Goal: Task Accomplishment & Management: Manage account settings

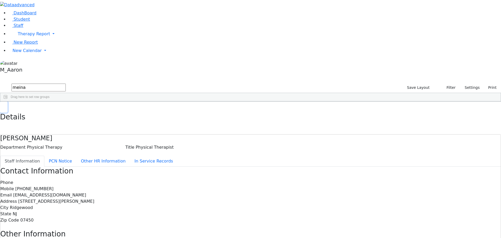
click at [2, 105] on use "button" at bounding box center [2, 105] width 0 height 0
click at [16, 22] on span "Student" at bounding box center [22, 19] width 16 height 5
click at [22, 36] on span "New Calendar" at bounding box center [34, 33] width 32 height 5
click at [27, 63] on span "Calendar" at bounding box center [20, 60] width 19 height 5
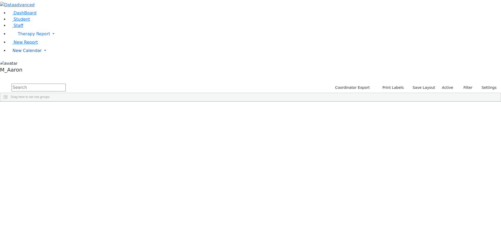
click at [30, 36] on span "New Calendar" at bounding box center [34, 33] width 32 height 5
click at [29, 63] on span "Calendar" at bounding box center [20, 60] width 19 height 5
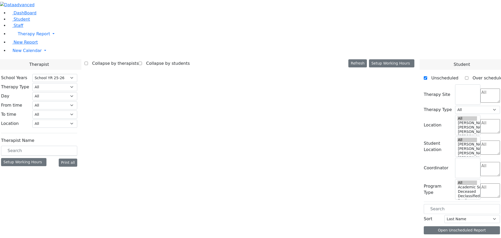
select select "212"
select select "1"
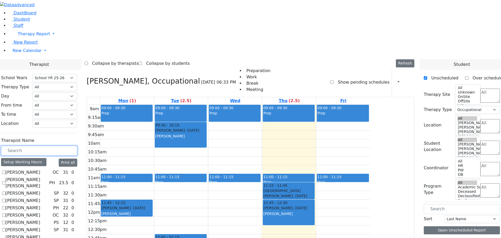
click at [77, 146] on input "text" at bounding box center [39, 151] width 76 height 10
click at [87, 77] on icon at bounding box center [87, 81] width 0 height 9
select select
checkbox input "false"
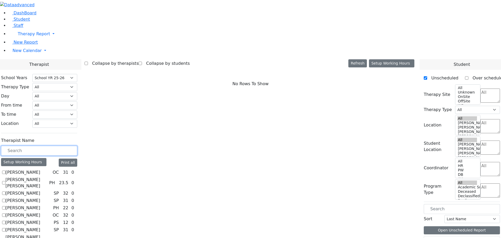
click at [77, 146] on input "text" at bounding box center [39, 151] width 76 height 10
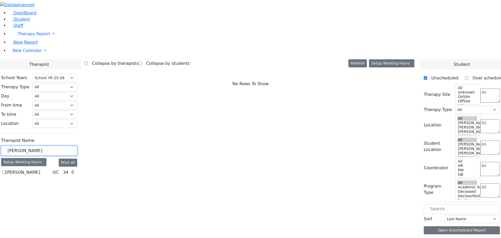
type input "grossman"
click at [40, 169] on label "Grossman Jodi" at bounding box center [22, 172] width 35 height 6
click at [5, 170] on input "Grossman Jodi" at bounding box center [3, 171] width 3 height 3
checkbox input "true"
select select "1"
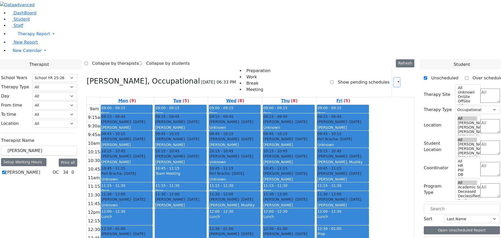
click at [395, 80] on icon "button" at bounding box center [395, 82] width 0 height 5
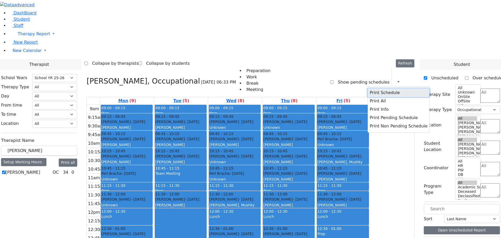
click at [385, 88] on button "Print Schedule" at bounding box center [399, 92] width 62 height 8
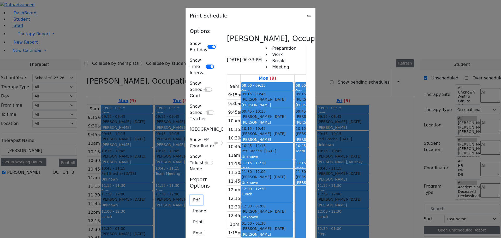
click at [190, 195] on button "Pdf" at bounding box center [196, 200] width 13 height 10
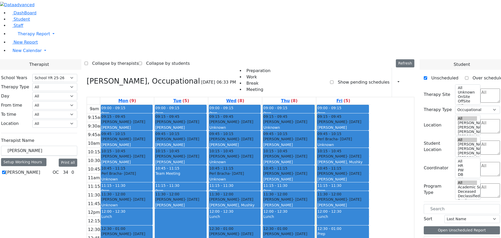
click at [40, 169] on label "Grossman Jodi" at bounding box center [22, 172] width 35 height 6
click at [5, 170] on input "Grossman Jodi" at bounding box center [3, 171] width 3 height 3
checkbox input "false"
select select
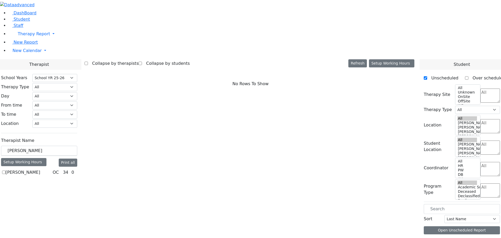
click at [93, 0] on div at bounding box center [250, 0] width 501 height 0
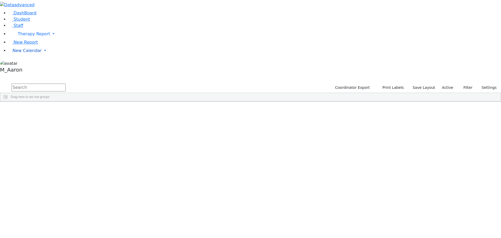
click at [23, 56] on li "New Calendar Calendar Teacher Report" at bounding box center [254, 50] width 493 height 10
click at [24, 36] on span "New Calendar" at bounding box center [34, 33] width 32 height 5
click at [25, 63] on span "Calendar" at bounding box center [20, 60] width 19 height 5
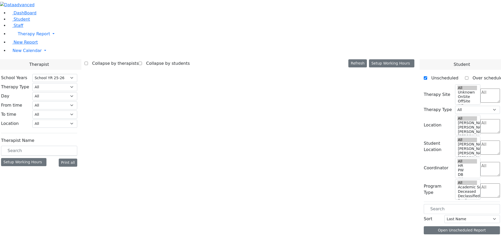
select select "212"
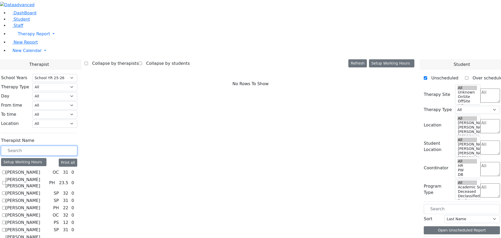
click at [77, 146] on input "text" at bounding box center [39, 151] width 76 height 10
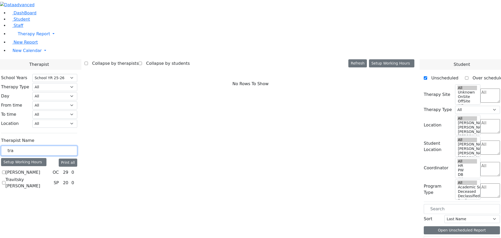
type input "tra"
click at [52, 176] on label "Travitsky Miriam Margolit" at bounding box center [28, 182] width 46 height 13
click at [5, 181] on input "Travitsky Miriam Margolit" at bounding box center [3, 182] width 3 height 3
checkbox input "true"
select select "3"
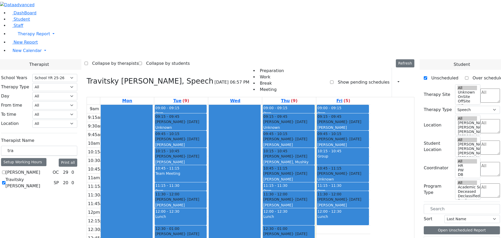
click at [152, 105] on div at bounding box center [126, 208] width 51 height 206
click at [453, 204] on input "text" at bounding box center [462, 209] width 76 height 10
type input "fried"
click at [455, 238] on div "Friedman Chany 3/31/2015" at bounding box center [452, 242] width 51 height 6
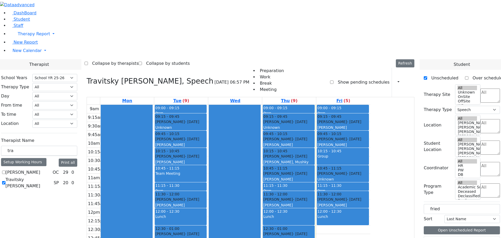
drag, startPoint x: 456, startPoint y: 123, endPoint x: 493, endPoint y: 167, distance: 57.4
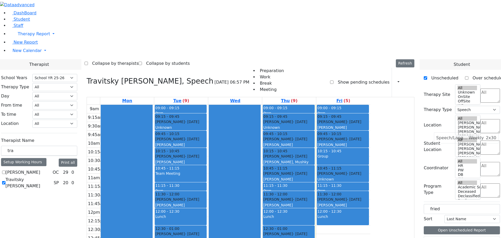
drag, startPoint x: 457, startPoint y: 133, endPoint x: 459, endPoint y: 136, distance: 3.4
drag, startPoint x: 457, startPoint y: 134, endPoint x: 158, endPoint y: 75, distance: 304.4
click at [158, 73] on div "Therapist School Years Select School YR Summer YR 25 School YR 25-26 Summer YR …" at bounding box center [250, 185] width 507 height 252
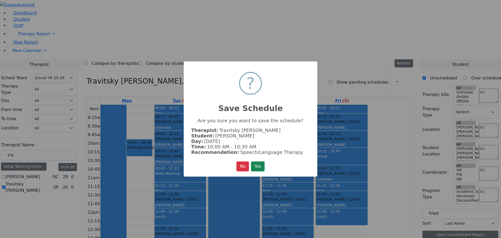
click at [256, 164] on button "Yes" at bounding box center [258, 166] width 14 height 10
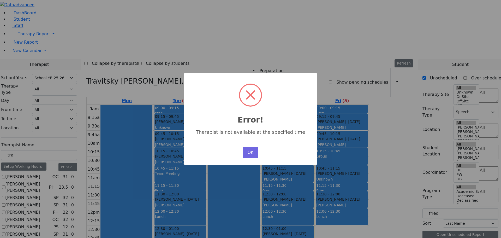
click at [249, 156] on div "OK No Cancel" at bounding box center [251, 152] width 18 height 14
click at [249, 152] on button "OK" at bounding box center [250, 152] width 15 height 11
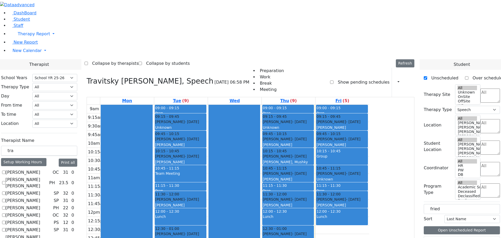
click at [408, 80] on icon at bounding box center [408, 82] width 0 height 5
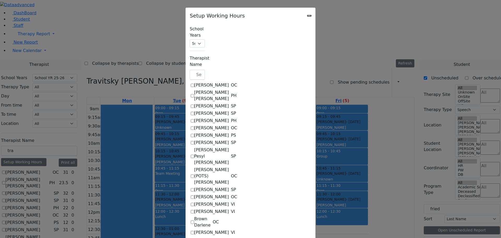
checkbox input "true"
select select "19:00:00"
select select "09:00:00"
select select "15:00:00"
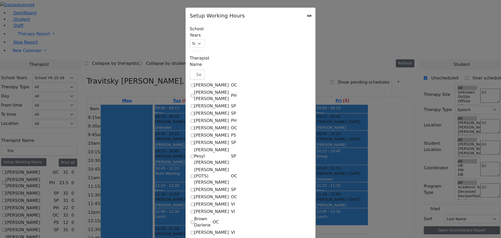
select select "33"
select select "15:00:00"
select select "19:00:00"
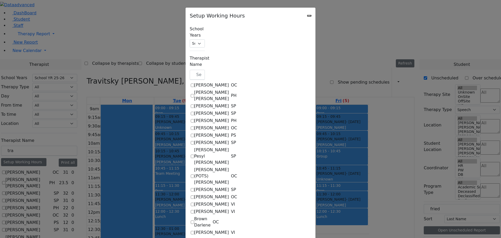
select select "09:00:00"
select select "15:00:00"
select select "33"
select select "15:00:00"
select select "19:00:00"
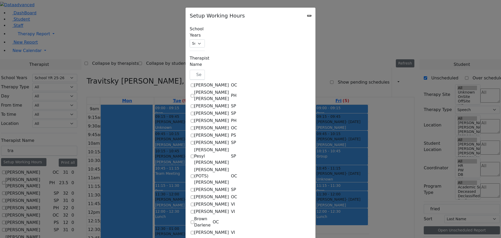
select select "09:00:00"
select select "14:00:00"
select select "33"
select select "15:00:00"
select select "19:00:00"
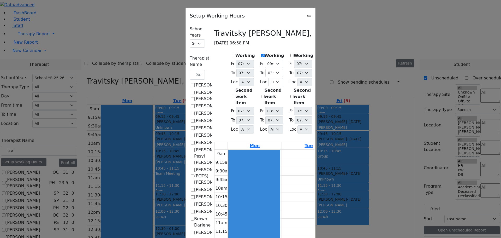
click at [235, 52] on label "Working" at bounding box center [245, 55] width 20 height 6
click at [232, 54] on input "Working" at bounding box center [233, 55] width 3 height 3
checkbox input "true"
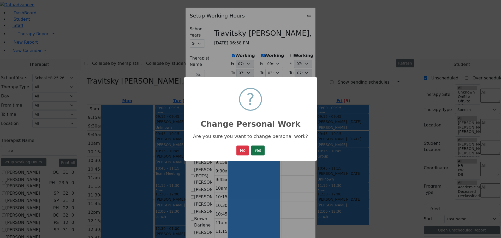
click at [260, 153] on button "Yes" at bounding box center [258, 150] width 14 height 10
select select "19:00:00"
select select "33"
select select "15:00:00"
select select "19:00:00"
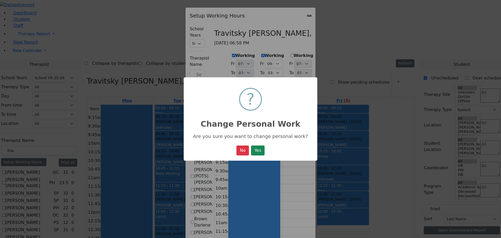
select select "09:00:00"
select select "15:00:00"
select select "33"
select select "15:00:00"
select select "19:00:00"
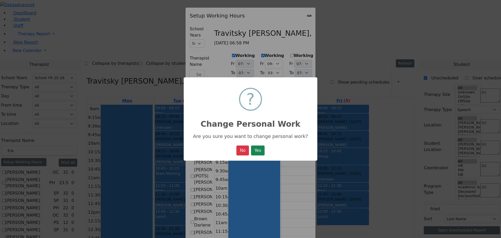
select select "19:00:00"
select select "09:00:00"
select select "15:00:00"
select select "33"
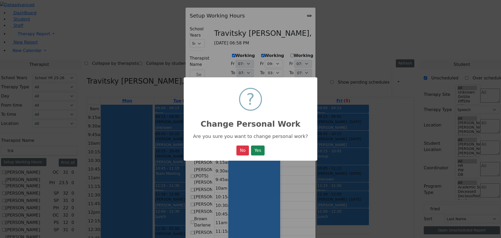
select select "15:00:00"
select select "19:00:00"
select select "09:00:00"
select select "14:00:00"
select select "33"
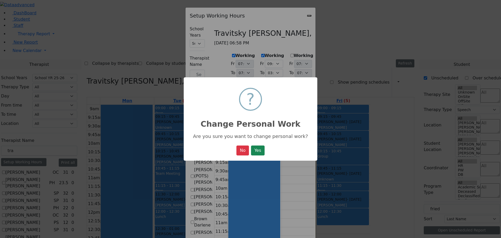
select select "15:00:00"
select select "19:00:00"
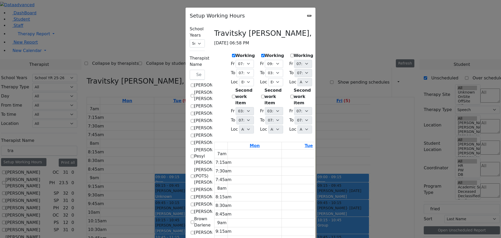
click at [294, 52] on label "Working" at bounding box center [304, 55] width 20 height 6
click at [291, 54] on input "Working" at bounding box center [292, 55] width 3 height 3
checkbox input "true"
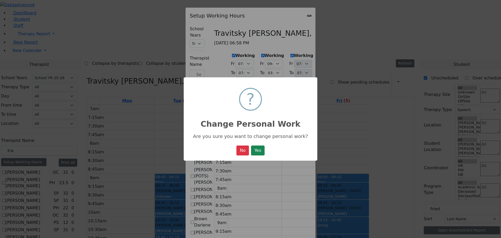
click at [263, 152] on button "Yes" at bounding box center [258, 150] width 14 height 10
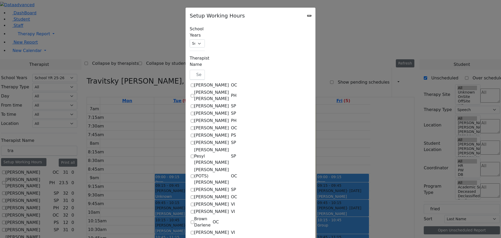
select select "19:00:00"
select select "33"
select select "15:00:00"
select select "19:00:00"
select select "09:00:00"
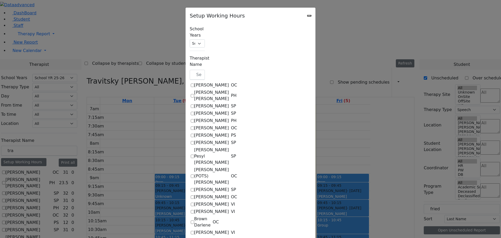
select select "15:00:00"
select select "33"
select select "15:00:00"
select select "19:00:00"
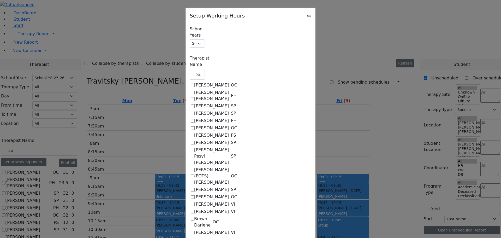
select select "33"
select select "15:00:00"
select select "19:00:00"
select select "09:00:00"
select select "15:00:00"
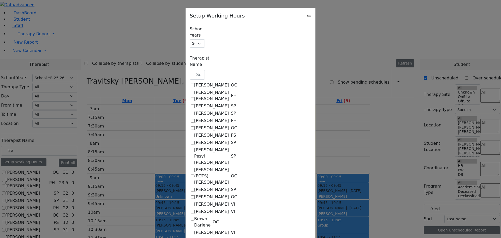
select select "33"
select select "15:00:00"
select select "19:00:00"
select select "09:00:00"
select select "14:00:00"
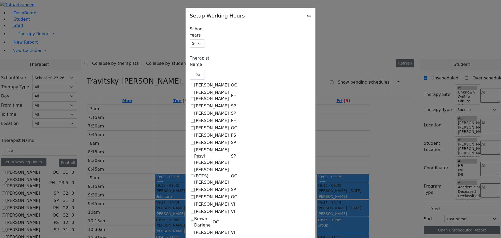
select select "33"
select select "15:00:00"
select select "19:00:00"
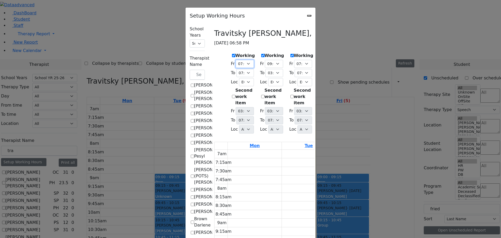
click at [236, 60] on select "07:00 AM 07:15 AM 07:30 AM 07:45 AM 08:00 AM 08:15 AM 08:30 AM 08:45 AM 09:00 A…" at bounding box center [245, 64] width 18 height 8
select select "09:00:00"
click at [236, 60] on select "07:00 AM 07:15 AM 07:30 AM 07:45 AM 08:00 AM 08:15 AM 08:30 AM 08:45 AM 09:00 A…" at bounding box center [245, 64] width 18 height 8
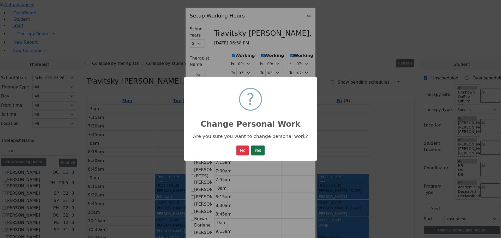
click at [259, 152] on button "Yes" at bounding box center [258, 150] width 14 height 10
select select "09:00:00"
select select "19:00:00"
select select "33"
select select "15:00:00"
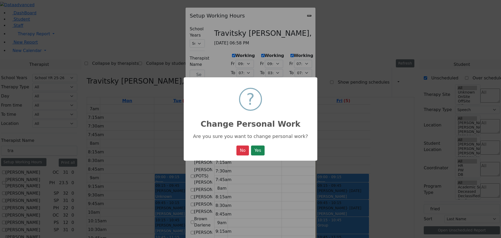
select select "19:00:00"
select select "09:00:00"
select select "15:00:00"
select select "33"
select select "15:00:00"
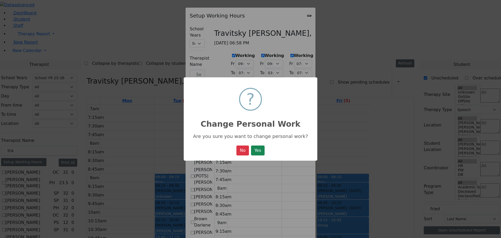
select select "19:00:00"
select select "33"
select select "15:00:00"
select select "19:00:00"
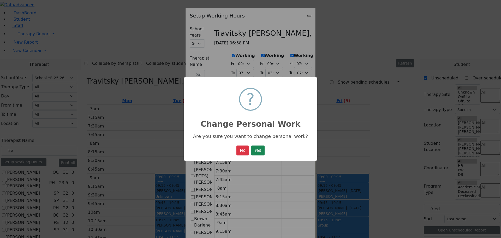
select select "09:00:00"
select select "15:00:00"
select select "33"
select select "15:00:00"
select select "19:00:00"
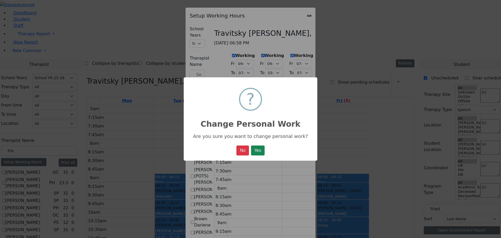
select select "09:00:00"
select select "14:00:00"
select select "33"
select select "15:00:00"
select select "19:00:00"
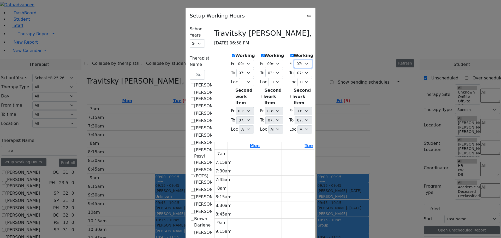
click at [303, 60] on select "07:00 AM 07:15 AM 07:30 AM 07:45 AM 08:00 AM 08:15 AM 08:30 AM 08:45 AM 09:00 A…" at bounding box center [303, 64] width 18 height 8
select select "09:00:00"
click at [294, 60] on select "07:00 AM 07:15 AM 07:30 AM 07:45 AM 08:00 AM 08:15 AM 08:30 AM 08:45 AM 09:00 A…" at bounding box center [303, 64] width 18 height 8
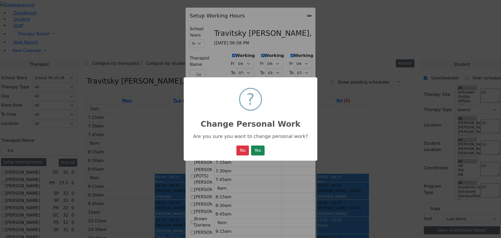
click at [261, 151] on button "Yes" at bounding box center [258, 150] width 14 height 10
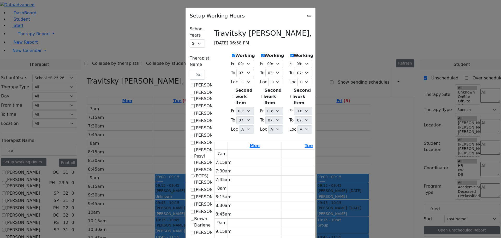
select select "09:00:00"
select select "19:00:00"
select select "33"
select select "15:00:00"
select select "19:00:00"
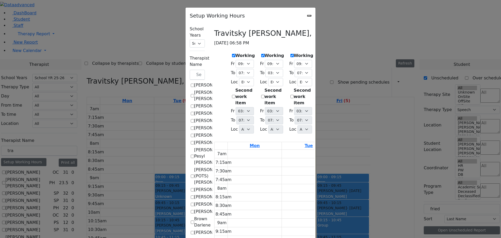
select select "09:00:00"
select select "15:00:00"
select select "33"
select select "15:00:00"
select select "19:00:00"
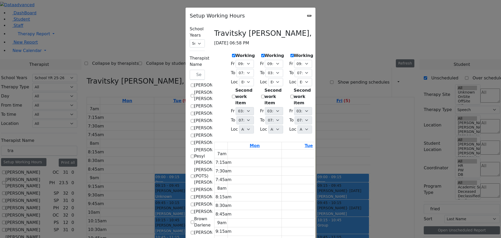
select select "09:00:00"
select select "19:00:00"
select select "33"
select select "15:00:00"
select select "19:00:00"
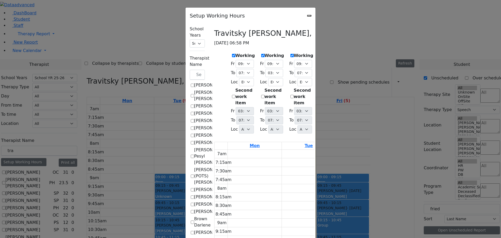
select select "09:00:00"
select select "15:00:00"
select select "33"
select select "15:00:00"
select select "19:00:00"
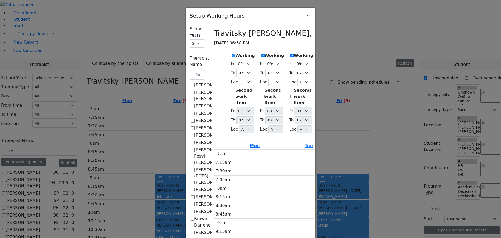
select select "09:00:00"
select select "14:00:00"
select select "33"
select select "15:00:00"
select select "19:00:00"
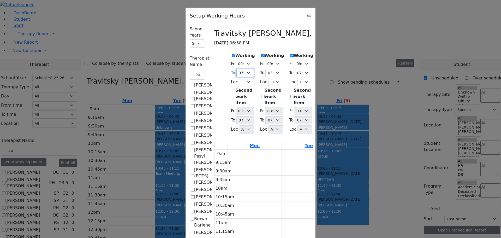
click at [237, 69] on select "07:15 AM 07:30 AM 07:45 AM 08:00 AM 08:15 AM 08:30 AM 08:45 AM 09:00 AM 09:15 A…" at bounding box center [245, 73] width 17 height 8
select select "15:00:00"
click at [237, 69] on select "07:15 AM 07:30 AM 07:45 AM 08:00 AM 08:15 AM 08:30 AM 08:45 AM 09:00 AM 09:15 A…" at bounding box center [245, 73] width 17 height 8
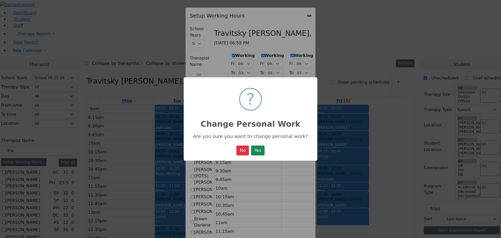
click at [257, 152] on button "Yes" at bounding box center [258, 150] width 14 height 10
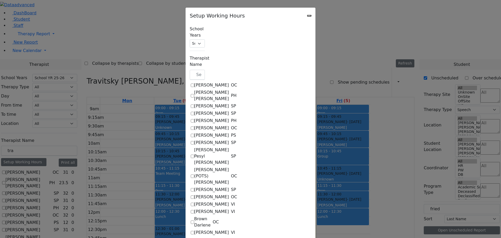
select select "09:00:00"
select select "15:00:00"
select select "33"
select select "15:00:00"
select select "19:00:00"
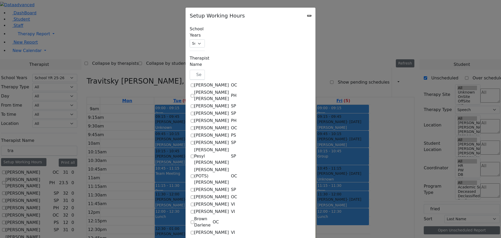
select select "09:00:00"
select select "15:00:00"
select select "33"
select select "15:00:00"
select select "19:00:00"
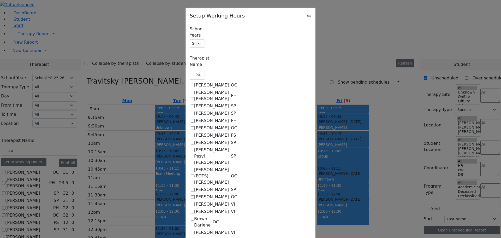
select select "09:00:00"
select select "19:00:00"
select select "33"
select select "15:00:00"
select select "19:00:00"
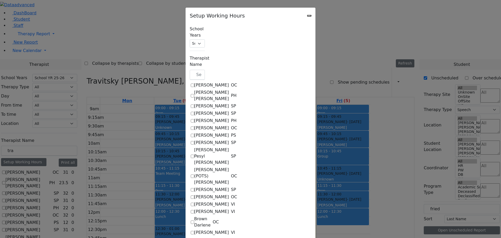
select select "09:00:00"
select select "15:00:00"
select select "33"
select select "15:00:00"
select select "19:00:00"
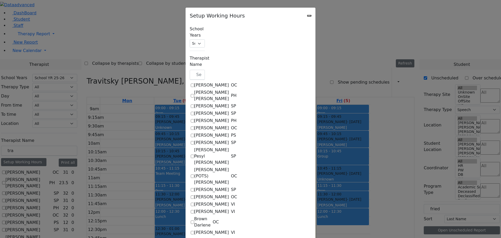
select select "09:00:00"
select select "14:00:00"
select select "33"
select select "15:00:00"
select select "19:00:00"
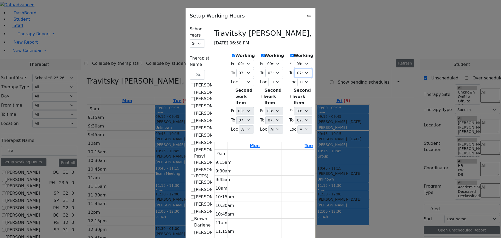
click at [303, 69] on select "07:15 AM 07:30 AM 07:45 AM 08:00 AM 08:15 AM 08:30 AM 08:45 AM 09:00 AM 09:15 A…" at bounding box center [303, 73] width 17 height 8
select select "15:00:00"
click at [295, 69] on select "07:15 AM 07:30 AM 07:45 AM 08:00 AM 08:15 AM 08:30 AM 08:45 AM 09:00 AM 09:15 A…" at bounding box center [303, 73] width 17 height 8
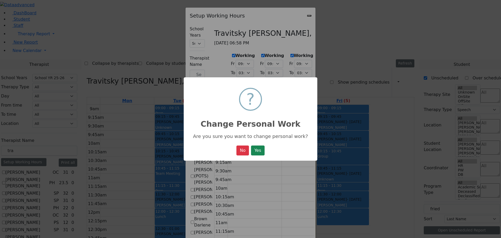
click at [261, 151] on button "Yes" at bounding box center [258, 150] width 14 height 10
select select "09:00:00"
select select "15:00:00"
select select "33"
select select "15:00:00"
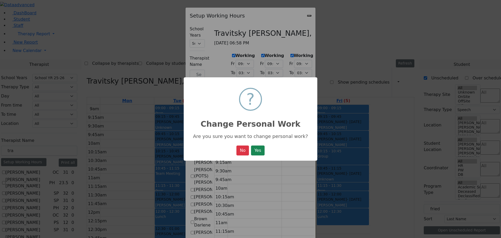
select select "19:00:00"
select select "09:00:00"
select select "15:00:00"
select select "33"
select select "15:00:00"
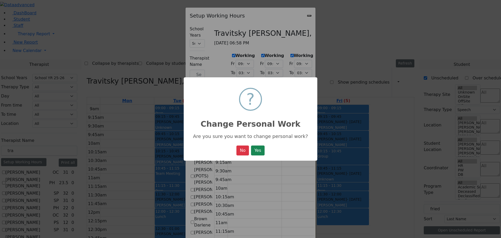
select select "19:00:00"
select select "09:00:00"
select select "15:00:00"
select select "33"
select select "15:00:00"
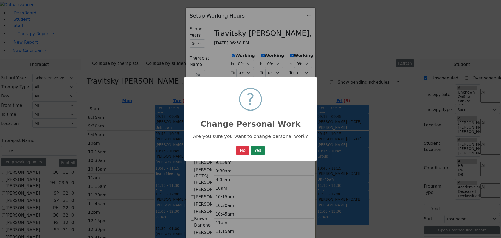
select select "19:00:00"
select select "09:00:00"
select select "15:00:00"
select select "33"
select select "15:00:00"
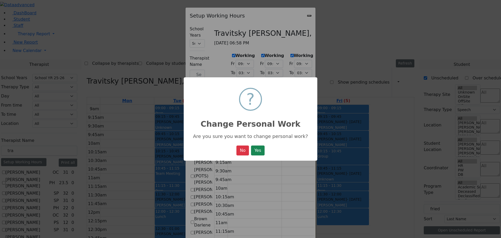
select select "19:00:00"
select select "09:00:00"
select select "14:00:00"
select select "33"
select select "15:00:00"
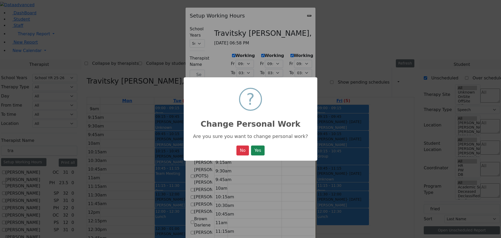
select select "19:00:00"
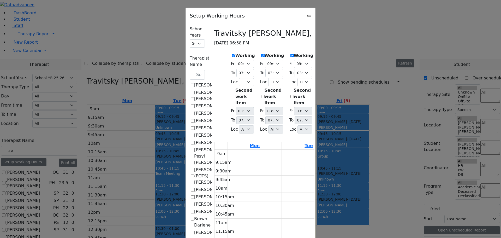
click at [309, 16] on icon "Close" at bounding box center [309, 16] width 0 height 0
checkbox input "false"
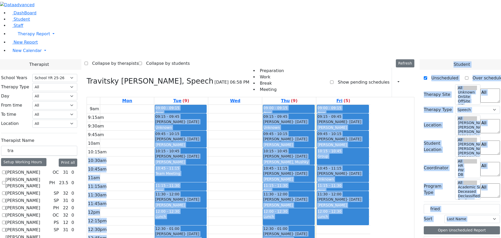
drag, startPoint x: 460, startPoint y: 122, endPoint x: 174, endPoint y: 84, distance: 288.5
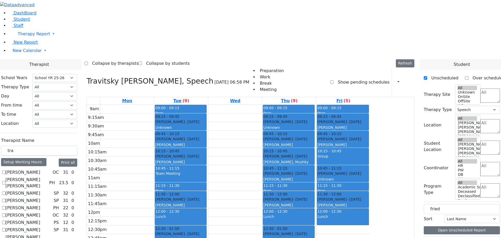
click at [453, 236] on div "Friedman Chany 3/31/2015 0 1 Speech/Language Therapy" at bounding box center [462, 242] width 76 height 12
click at [451, 236] on div "Friedman Chany 3/31/2015 0 1 Speech/Language Therapy" at bounding box center [462, 242] width 76 height 12
click at [464, 238] on span "3/31/2015" at bounding box center [471, 242] width 14 height 6
drag, startPoint x: 459, startPoint y: 134, endPoint x: 180, endPoint y: 58, distance: 288.9
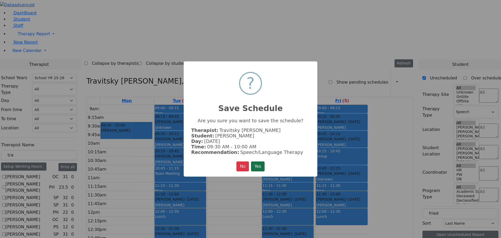
click at [260, 166] on button "Yes" at bounding box center [258, 166] width 14 height 10
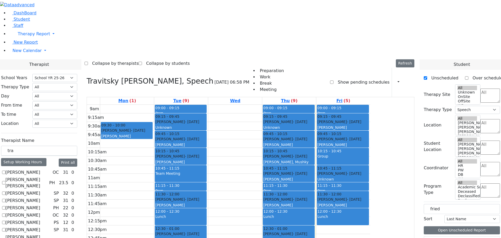
drag, startPoint x: 450, startPoint y: 121, endPoint x: 468, endPoint y: 163, distance: 45.6
click at [468, 236] on div "Friedman Chany 3/31/2015 0 1 Speech/Language Therapy" at bounding box center [462, 242] width 76 height 12
click at [472, 236] on div "Friedman Chany 3/31/2015 0 1 Speech/Language Therapy" at bounding box center [462, 242] width 76 height 12
click at [453, 238] on div "Friedman Chany 3/31/2015" at bounding box center [452, 242] width 51 height 6
drag, startPoint x: 460, startPoint y: 134, endPoint x: 288, endPoint y: 55, distance: 189.0
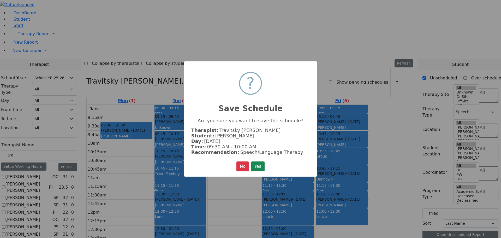
click at [260, 163] on button "Yes" at bounding box center [258, 166] width 14 height 10
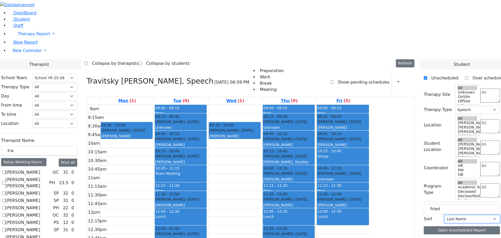
click at [473, 215] on select "Last Name First Name" at bounding box center [473, 219] width 56 height 8
click at [476, 236] on div at bounding box center [462, 236] width 76 height 0
click at [453, 226] on button "Open Unscheduled Report" at bounding box center [462, 230] width 76 height 8
drag, startPoint x: 449, startPoint y: 89, endPoint x: 430, endPoint y: 89, distance: 18.5
click at [430, 89] on div "Unscheduled Over scheduled Therapy Site All Unknown OnSite OffSite WP Atzei Cha…" at bounding box center [462, 155] width 85 height 171
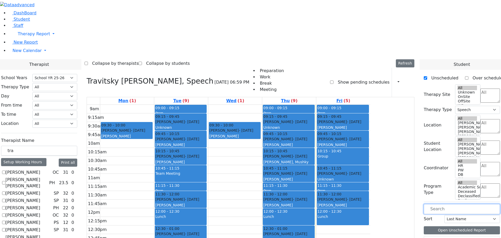
scroll to position [78, 0]
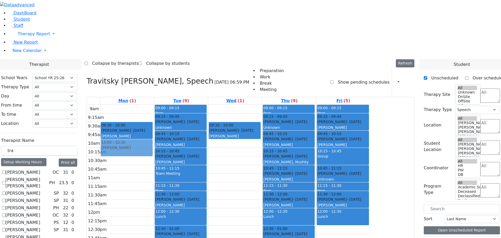
drag, startPoint x: 463, startPoint y: 140, endPoint x: 178, endPoint y: 74, distance: 293.4
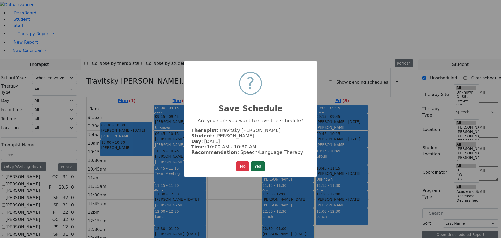
click at [263, 164] on button "Yes" at bounding box center [258, 166] width 14 height 10
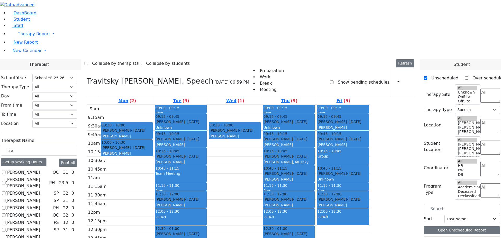
drag, startPoint x: 457, startPoint y: 128, endPoint x: 451, endPoint y: 128, distance: 6.5
drag, startPoint x: 459, startPoint y: 140, endPoint x: 287, endPoint y: 74, distance: 184.1
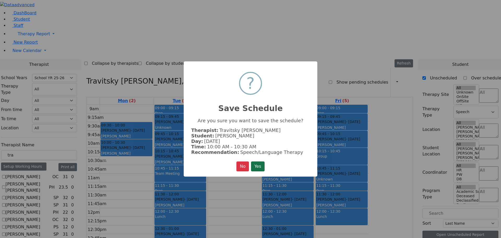
click at [258, 164] on button "Yes" at bounding box center [258, 166] width 14 height 10
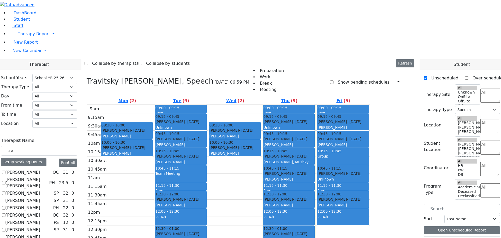
drag, startPoint x: 459, startPoint y: 142, endPoint x: 178, endPoint y: 90, distance: 285.9
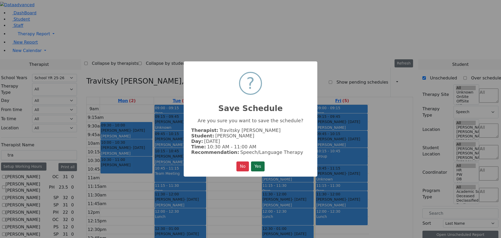
click at [261, 165] on button "Yes" at bounding box center [258, 166] width 14 height 10
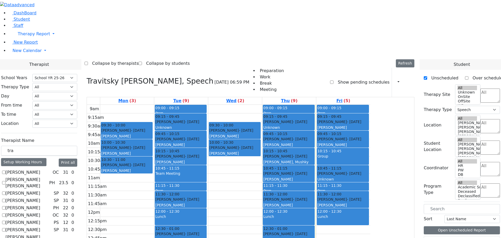
drag, startPoint x: 466, startPoint y: 143, endPoint x: 295, endPoint y: 91, distance: 179.3
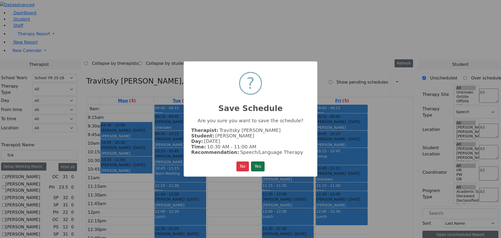
click at [260, 167] on button "Yes" at bounding box center [258, 166] width 14 height 10
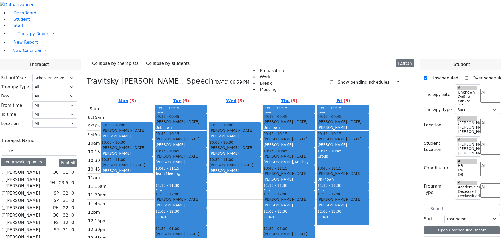
scroll to position [104, 0]
drag, startPoint x: 456, startPoint y: 202, endPoint x: 289, endPoint y: 108, distance: 191.1
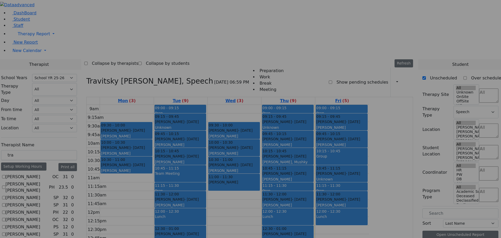
scroll to position [106, 0]
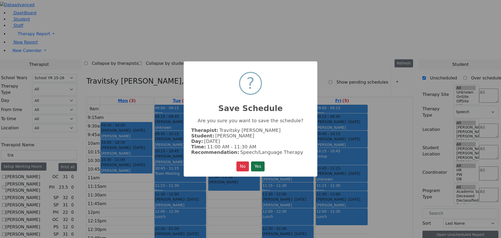
click at [255, 164] on button "Yes" at bounding box center [258, 166] width 14 height 10
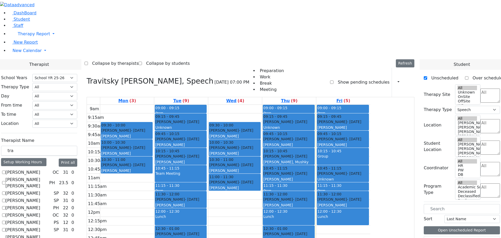
drag, startPoint x: 460, startPoint y: 199, endPoint x: 176, endPoint y: 110, distance: 297.7
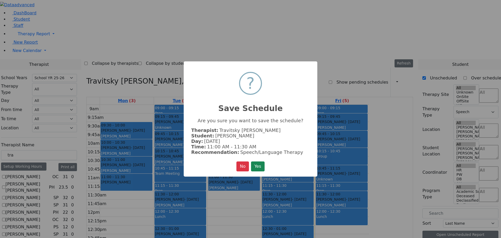
scroll to position [108, 0]
click at [256, 164] on button "Yes" at bounding box center [258, 166] width 14 height 10
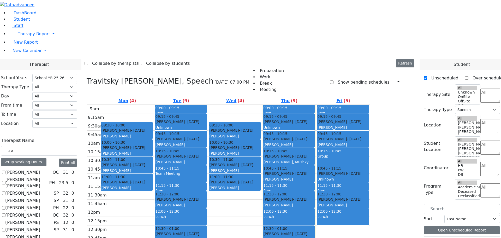
drag, startPoint x: 463, startPoint y: 159, endPoint x: 295, endPoint y: 124, distance: 172.0
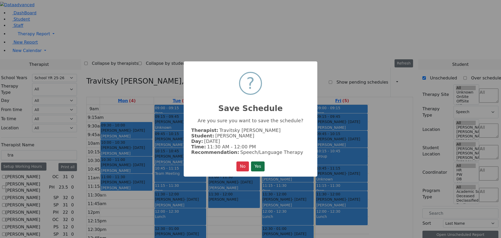
click at [258, 165] on button "Yes" at bounding box center [258, 166] width 14 height 10
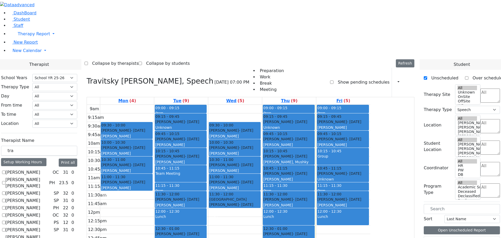
drag, startPoint x: 463, startPoint y: 156, endPoint x: 193, endPoint y: 127, distance: 270.7
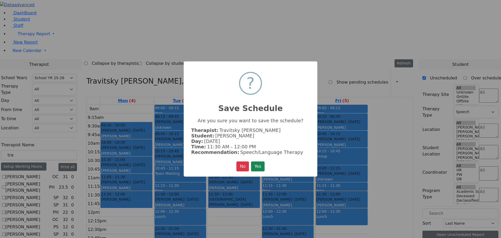
click at [260, 164] on button "Yes" at bounding box center [258, 166] width 14 height 10
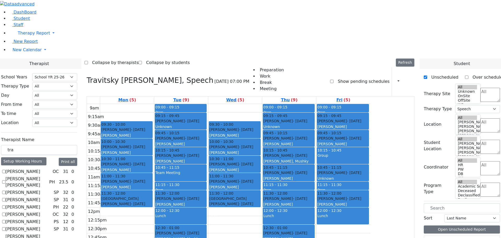
scroll to position [267, 0]
drag, startPoint x: 462, startPoint y: 189, endPoint x: 298, endPoint y: 142, distance: 170.2
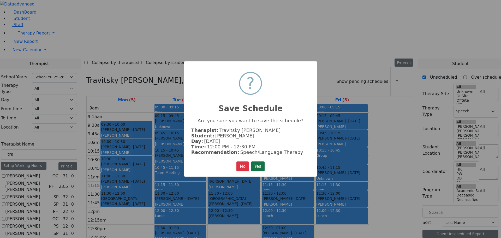
click at [254, 164] on button "Yes" at bounding box center [258, 166] width 14 height 10
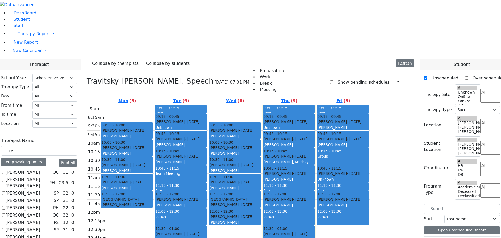
drag, startPoint x: 463, startPoint y: 190, endPoint x: 197, endPoint y: 142, distance: 270.3
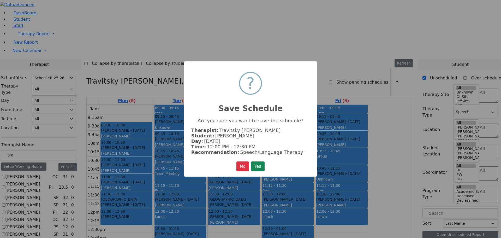
scroll to position [270, 0]
click at [263, 166] on button "Yes" at bounding box center [258, 166] width 14 height 10
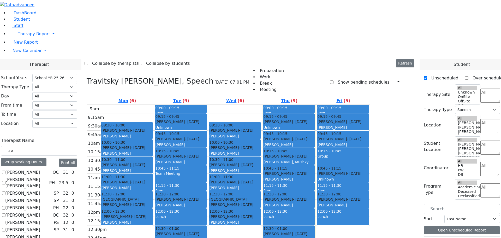
scroll to position [314, 0]
drag, startPoint x: 471, startPoint y: 209, endPoint x: 299, endPoint y: 159, distance: 179.6
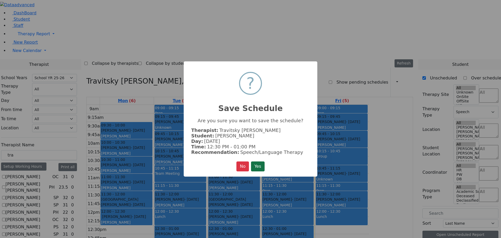
click at [260, 166] on button "Yes" at bounding box center [258, 166] width 14 height 10
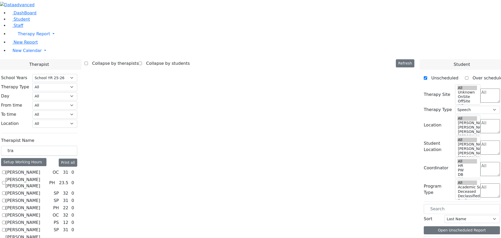
scroll to position [314, 0]
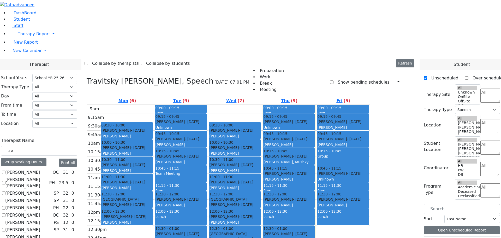
drag, startPoint x: 468, startPoint y: 209, endPoint x: 179, endPoint y: 162, distance: 293.3
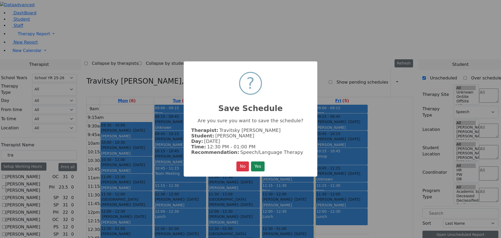
scroll to position [315, 0]
click at [261, 164] on button "Yes" at bounding box center [258, 166] width 14 height 10
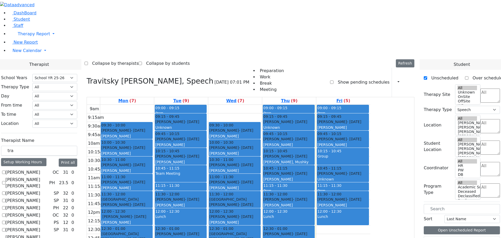
scroll to position [95, 0]
drag, startPoint x: 464, startPoint y: 152, endPoint x: 301, endPoint y: 176, distance: 165.0
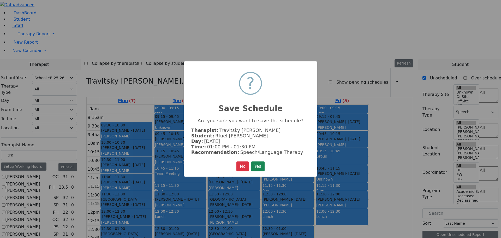
scroll to position [97, 0]
click at [256, 167] on button "Yes" at bounding box center [258, 166] width 14 height 10
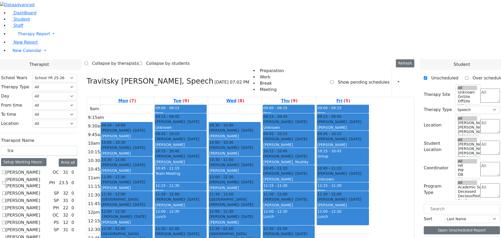
drag, startPoint x: 462, startPoint y: 150, endPoint x: 173, endPoint y: 176, distance: 289.6
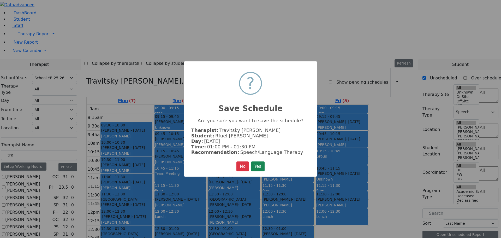
scroll to position [98, 0]
click at [259, 166] on button "Yes" at bounding box center [258, 166] width 14 height 10
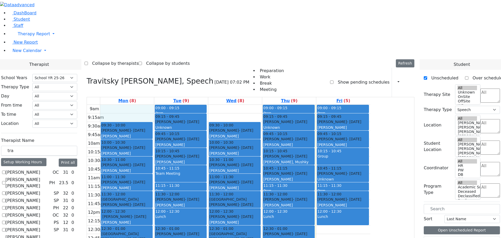
drag, startPoint x: 155, startPoint y: 35, endPoint x: 188, endPoint y: 46, distance: 35.3
click at [188, 105] on div "9am 9:15am 9:30am 9:45am 10am 10:15am 10:30am 10:45am 11am 11:15am 11:30am 11:4…" at bounding box center [229, 208] width 284 height 207
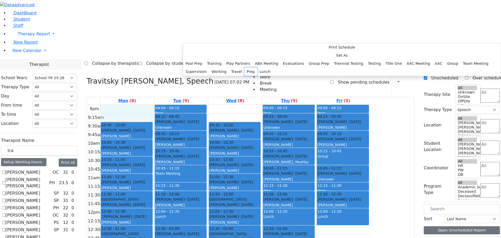
click at [252, 76] on button "Prep" at bounding box center [251, 72] width 13 height 8
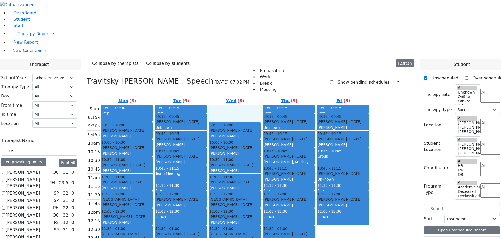
drag, startPoint x: 263, startPoint y: 37, endPoint x: 302, endPoint y: 45, distance: 39.8
click at [302, 105] on div "9am 9:15am 9:30am 9:45am 10am 10:15am 10:30am 10:45am 11am 11:15am 11:30am 11:4…" at bounding box center [229, 208] width 284 height 207
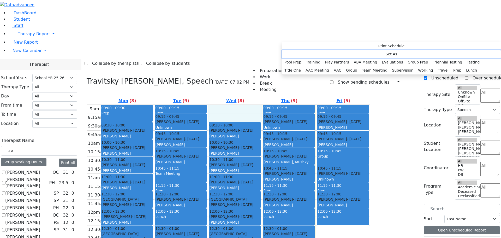
click at [300, 51] on button "Set As" at bounding box center [391, 54] width 219 height 8
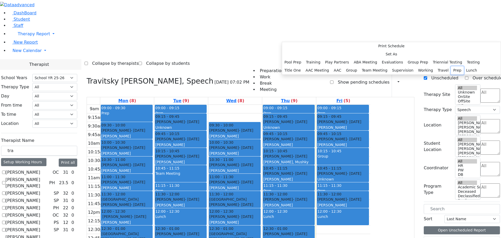
click at [451, 74] on button "Prep" at bounding box center [457, 70] width 13 height 8
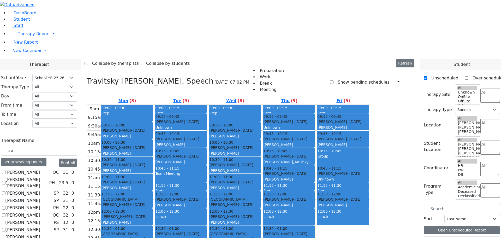
scroll to position [1, 0]
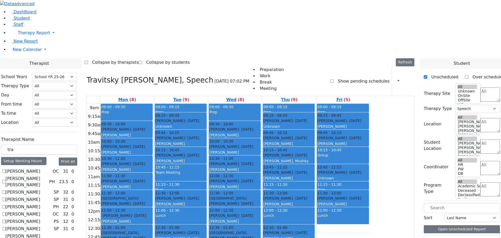
drag, startPoint x: 152, startPoint y: 223, endPoint x: 201, endPoint y: 234, distance: 50.2
click at [201, 234] on div "9am 9:15am 9:30am 9:45am 10am 10:15am 10:30am 10:45am 11am 11:15am 11:30am 11:4…" at bounding box center [229, 207] width 284 height 207
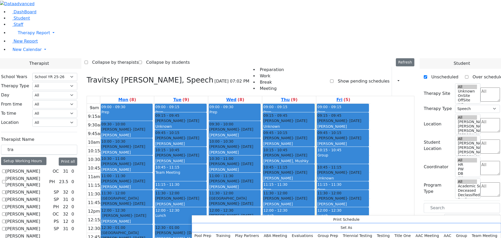
click at [210, 227] on button "Set As" at bounding box center [346, 227] width 309 height 8
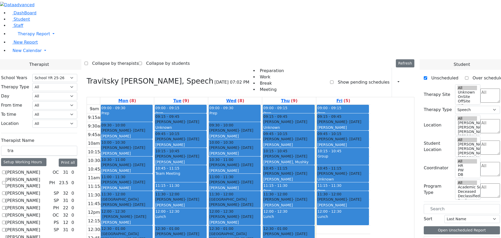
scroll to position [1, 0]
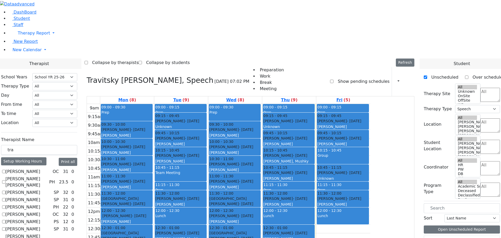
drag, startPoint x: 261, startPoint y: 225, endPoint x: 309, endPoint y: 232, distance: 48.6
click at [309, 232] on div "9am 9:15am 9:30am 9:45am 10am 10:15am 10:30am 10:45am 11am 11:15am 11:30am 11:4…" at bounding box center [229, 207] width 284 height 207
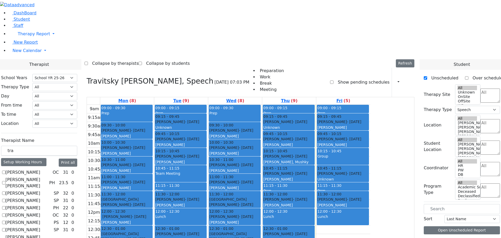
scroll to position [98, 0]
drag, startPoint x: 171, startPoint y: 146, endPoint x: 172, endPoint y: 198, distance: 52.5
click at [154, 198] on div "09:00 - 09:30 Prep 09:30 - 10:00 Friedman Chany - 03/31/2015 Steinhardt, Esther…" at bounding box center [127, 208] width 54 height 207
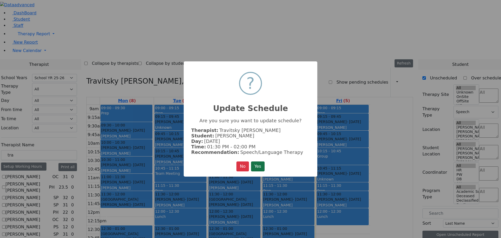
click at [263, 165] on button "Yes" at bounding box center [258, 166] width 14 height 10
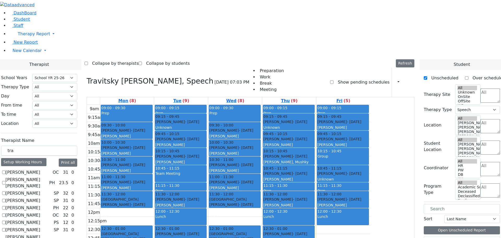
drag, startPoint x: 275, startPoint y: 143, endPoint x: 279, endPoint y: 193, distance: 50.6
click at [262, 193] on div "09:00 - 09:30 Prep 09:30 - 10:00 Friedman Chany - 03/31/2015 Steinhardt, Esther…" at bounding box center [235, 208] width 54 height 207
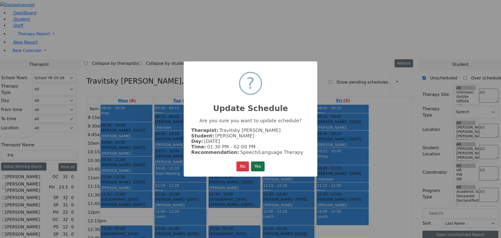
click at [258, 167] on button "Yes" at bounding box center [258, 166] width 14 height 10
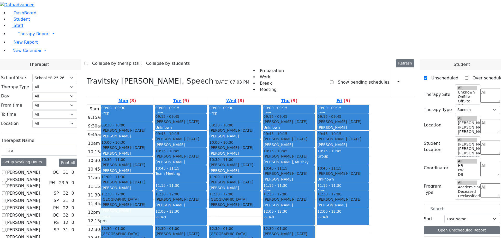
drag, startPoint x: 156, startPoint y: 139, endPoint x: 192, endPoint y: 149, distance: 36.9
click at [192, 149] on div "9am 9:15am 9:30am 9:45am 10am 10:15am 10:30am 10:45am 11am 11:15am 11:30am 11:4…" at bounding box center [229, 208] width 284 height 207
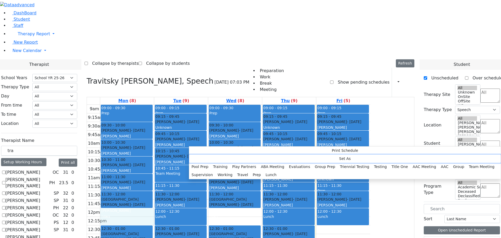
click at [209, 156] on button "Set As" at bounding box center [345, 159] width 312 height 8
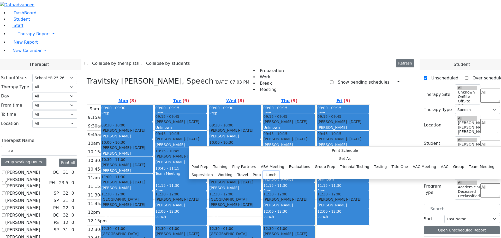
click at [263, 171] on button "Lunch" at bounding box center [271, 175] width 16 height 8
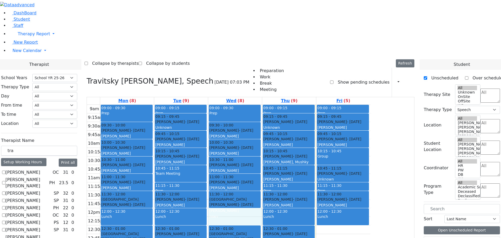
drag, startPoint x: 260, startPoint y: 139, endPoint x: 307, endPoint y: 150, distance: 47.7
click at [307, 150] on div "9am 9:15am 9:30am 9:45am 10am 10:15am 10:30am 10:45am 11am 11:15am 11:30am 11:4…" at bounding box center [229, 208] width 284 height 207
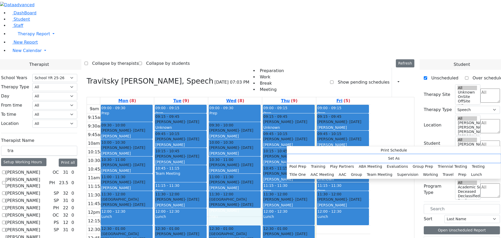
click at [305, 157] on button "Set As" at bounding box center [394, 158] width 214 height 8
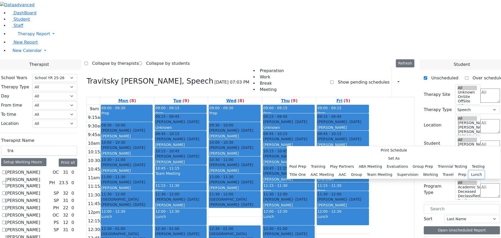
click at [469, 170] on button "Lunch" at bounding box center [477, 174] width 16 height 8
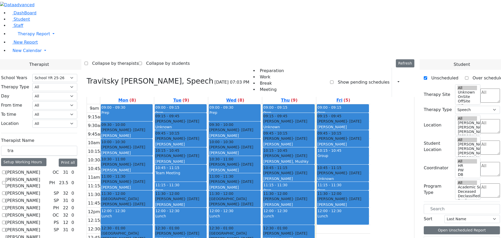
scroll to position [1, 0]
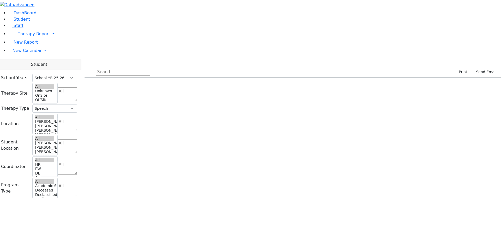
select select "212"
select select "3"
